Goal: Information Seeking & Learning: Learn about a topic

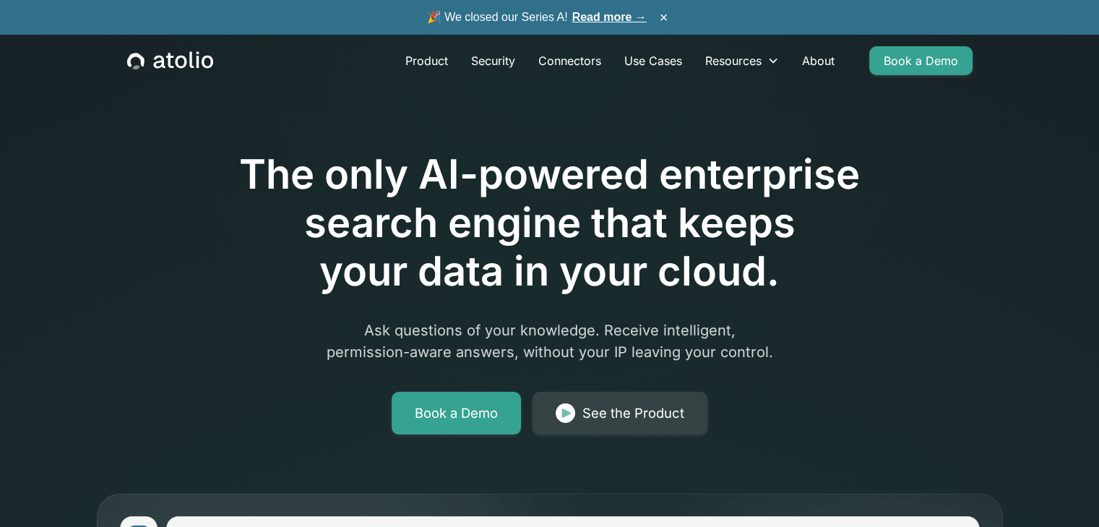
click at [612, 19] on link "Read more →" at bounding box center [609, 17] width 74 height 12
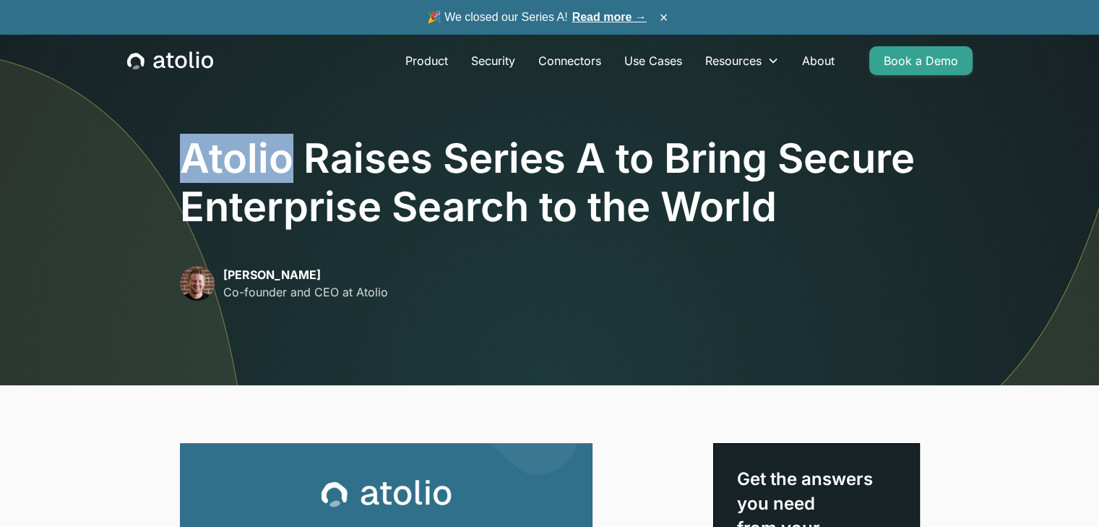
drag, startPoint x: 191, startPoint y: 158, endPoint x: 290, endPoint y: 173, distance: 100.1
click at [290, 173] on h1 "Atolio Raises Series A to Bring Secure Enterprise Search to the World" at bounding box center [550, 182] width 740 height 97
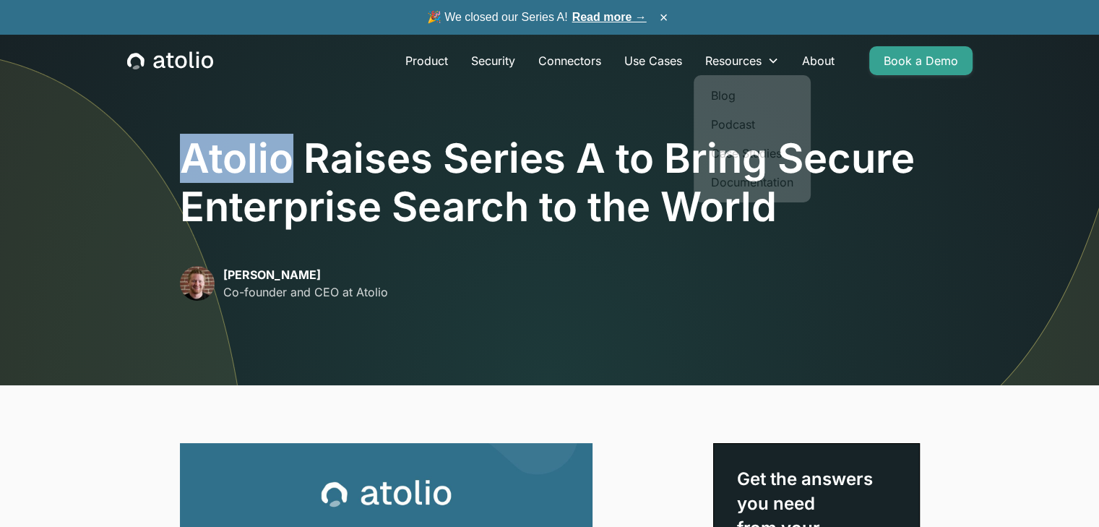
copy h1 "Atolio"
